Goal: Transaction & Acquisition: Purchase product/service

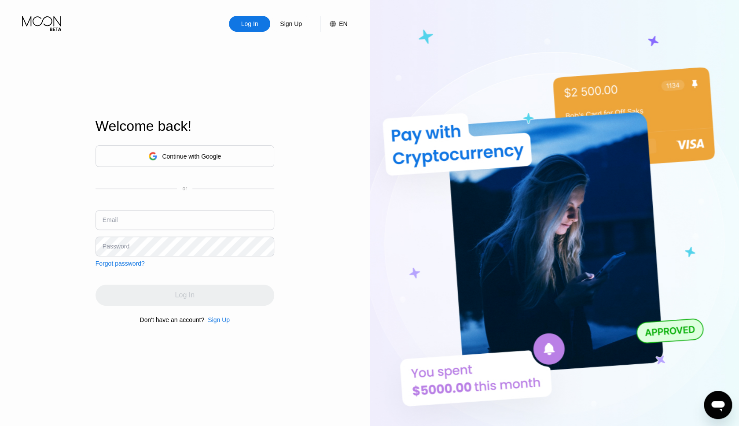
click at [133, 224] on input "text" at bounding box center [185, 220] width 179 height 20
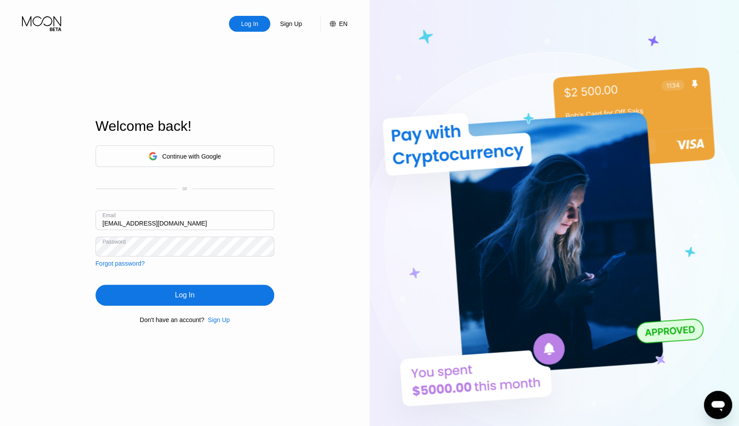
click at [173, 222] on input "sadovsky@gmail.com" at bounding box center [185, 220] width 179 height 20
type input "[EMAIL_ADDRESS][DOMAIN_NAME]"
click at [190, 298] on div "Log In" at bounding box center [184, 295] width 19 height 9
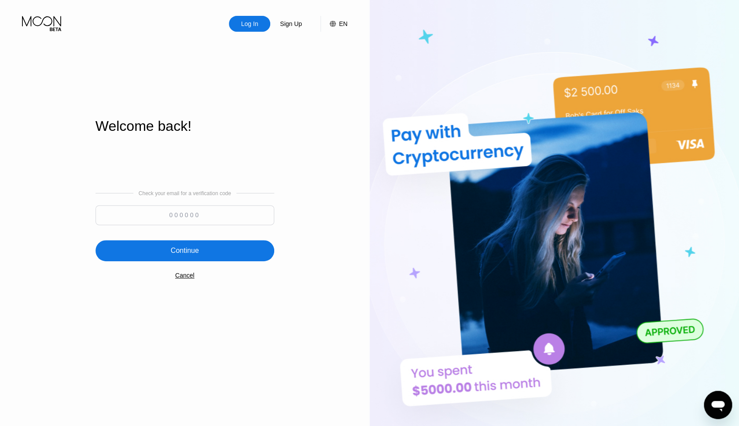
click at [152, 212] on input at bounding box center [185, 215] width 179 height 20
type input "800853"
click at [176, 253] on div "Continue" at bounding box center [185, 250] width 28 height 9
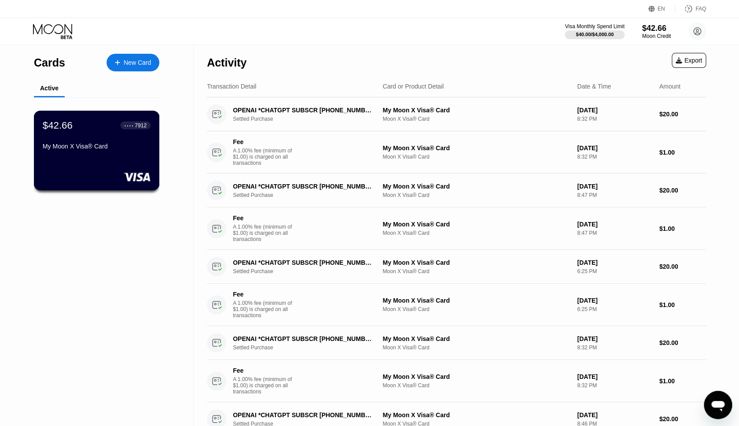
click at [125, 159] on div "$42.66 ● ● ● ● 7912 My Moon X Visa® Card" at bounding box center [97, 150] width 126 height 80
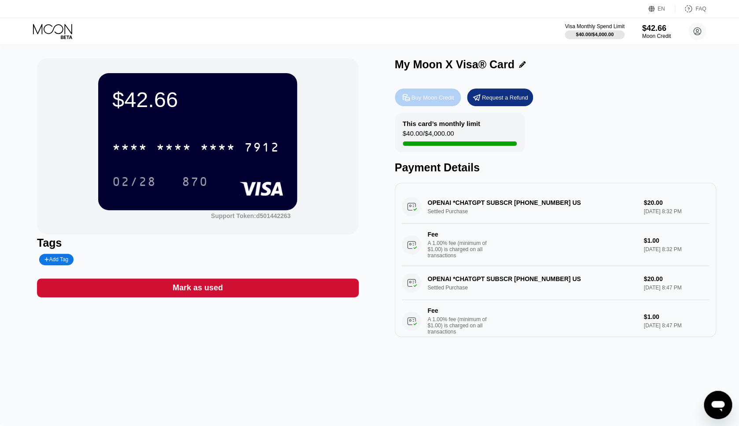
click at [430, 97] on div "Buy Moon Credit" at bounding box center [433, 97] width 43 height 7
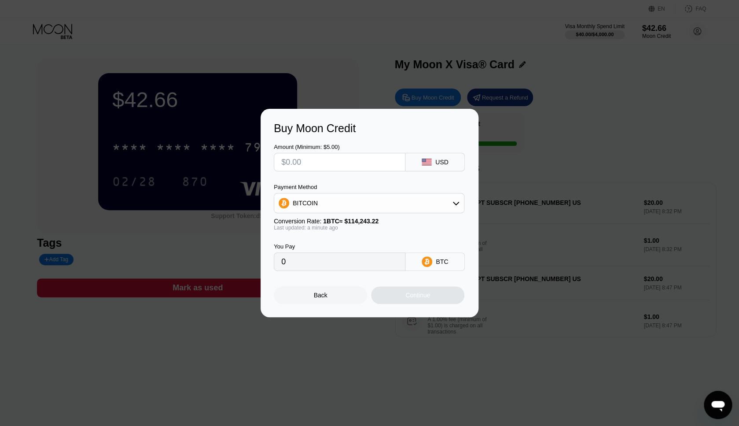
click at [393, 203] on div "BITCOIN" at bounding box center [369, 203] width 190 height 18
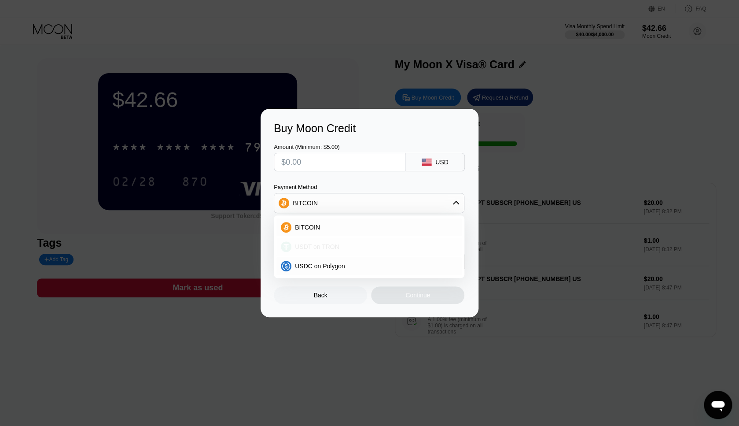
click at [365, 246] on div "USDT on TRON" at bounding box center [374, 246] width 166 height 7
type input "0.00"
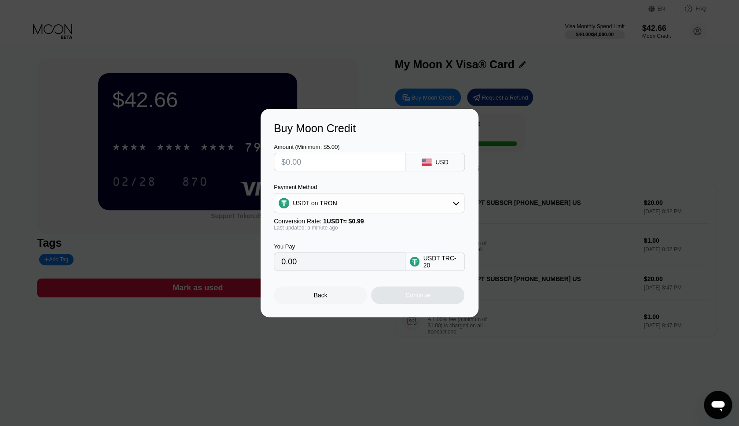
click at [353, 164] on input "text" at bounding box center [339, 162] width 117 height 18
type input "$3"
type input "3.03"
type input "$30"
type input "30.30"
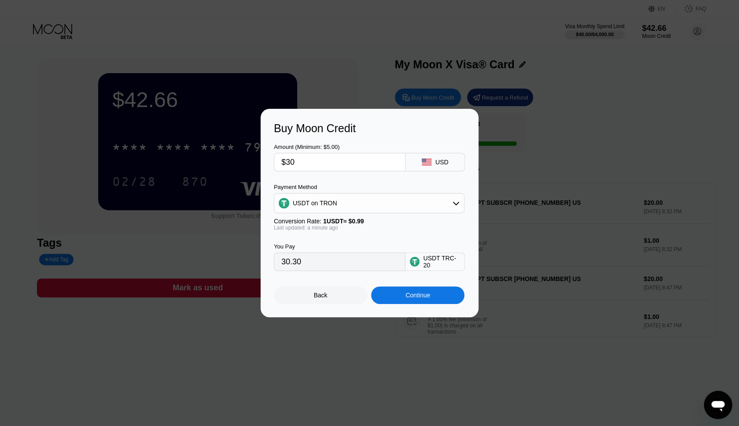
type input "$300"
type input "303.03"
type input "$30"
type input "30.30"
type input "$3"
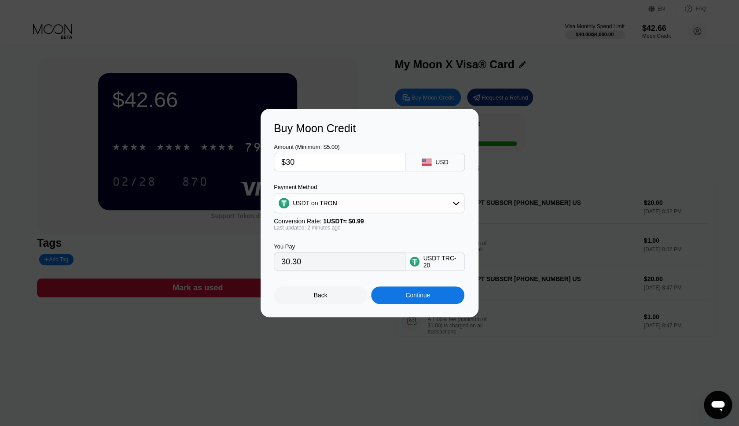
type input "3.03"
type input "0.00"
type input "$2"
type input "2.02"
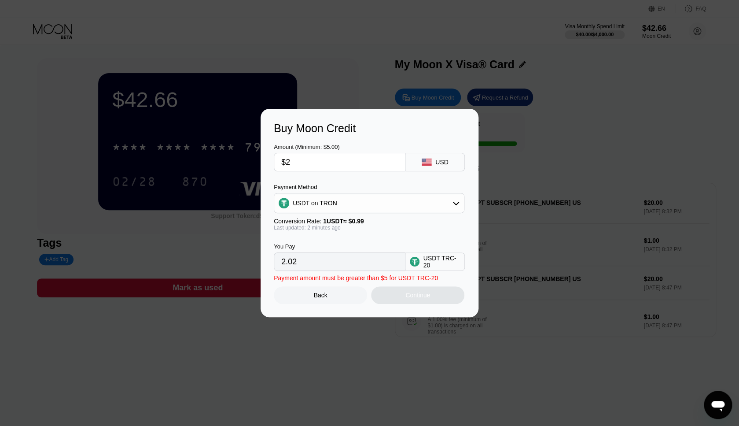
type input "$25"
type input "25.25"
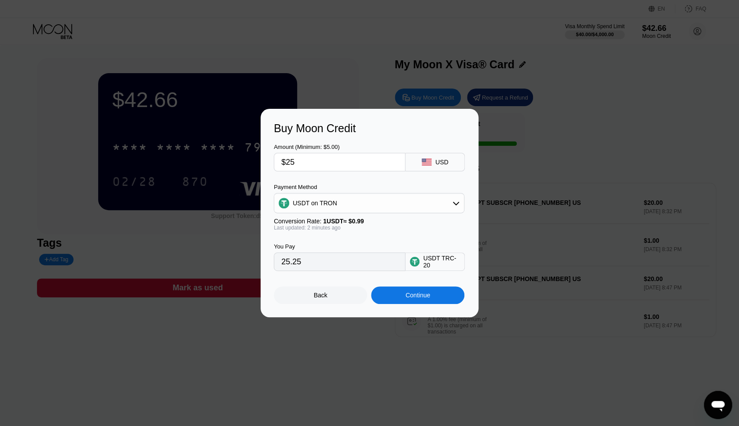
type input "$250"
type input "252.53"
type input "$25"
type input "25.25"
type input "$252"
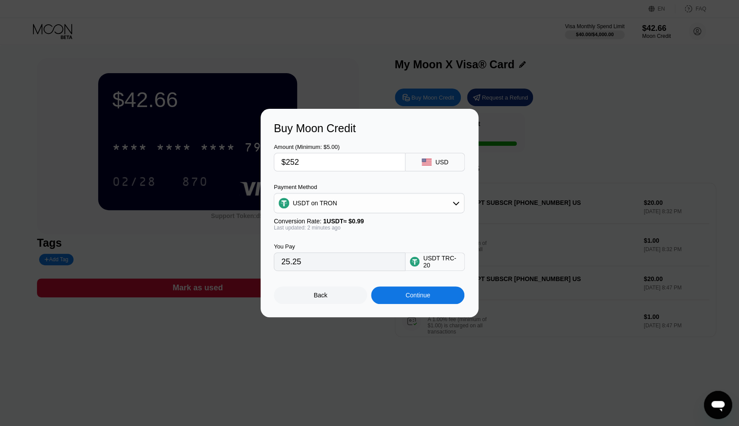
type input "254.55"
type input "$252"
click at [399, 295] on div "Continue" at bounding box center [417, 295] width 93 height 18
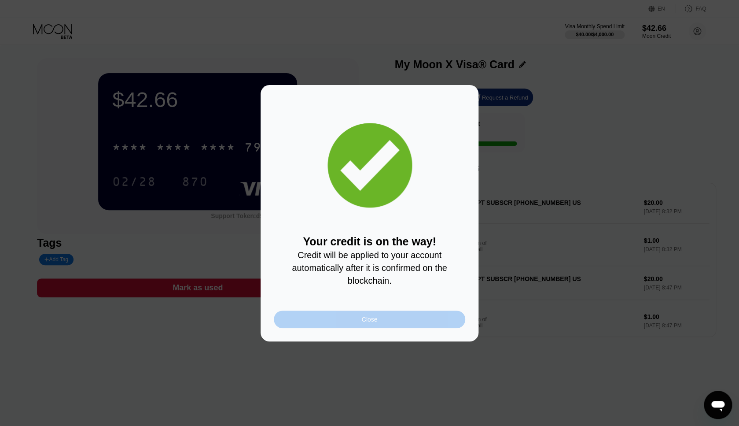
click at [374, 319] on div "Close" at bounding box center [370, 319] width 16 height 7
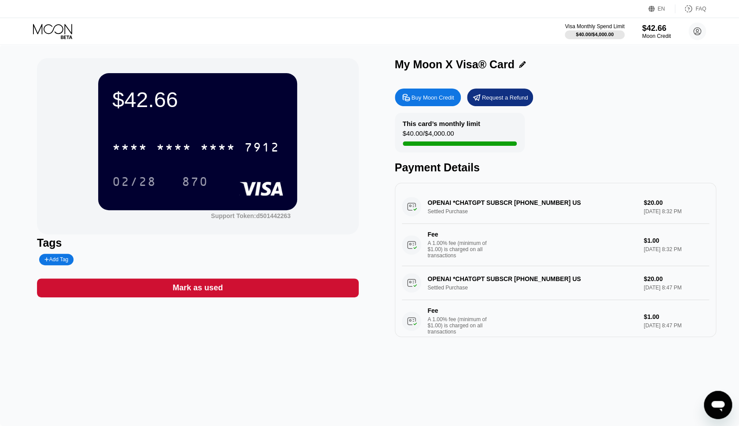
click at [69, 29] on icon at bounding box center [52, 29] width 39 height 10
